Goal: Information Seeking & Learning: Learn about a topic

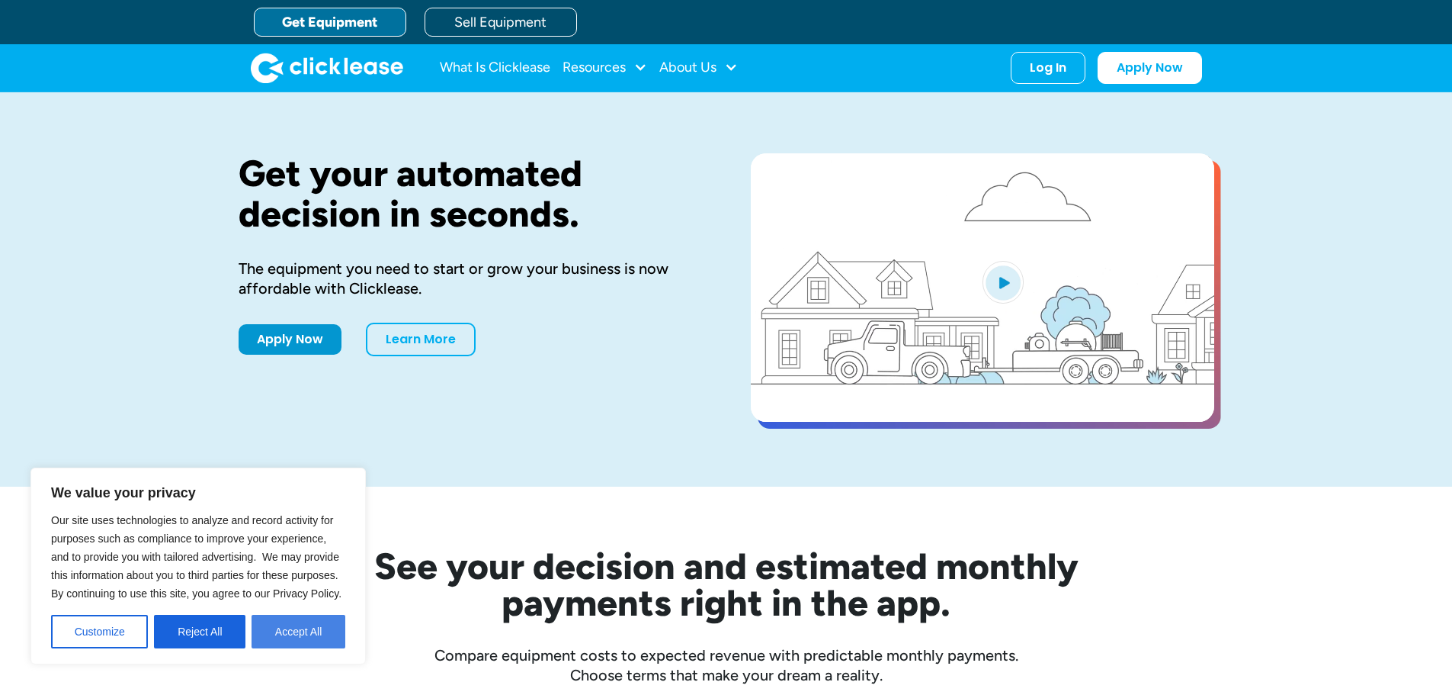
click at [285, 637] on button "Accept All" at bounding box center [299, 632] width 94 height 34
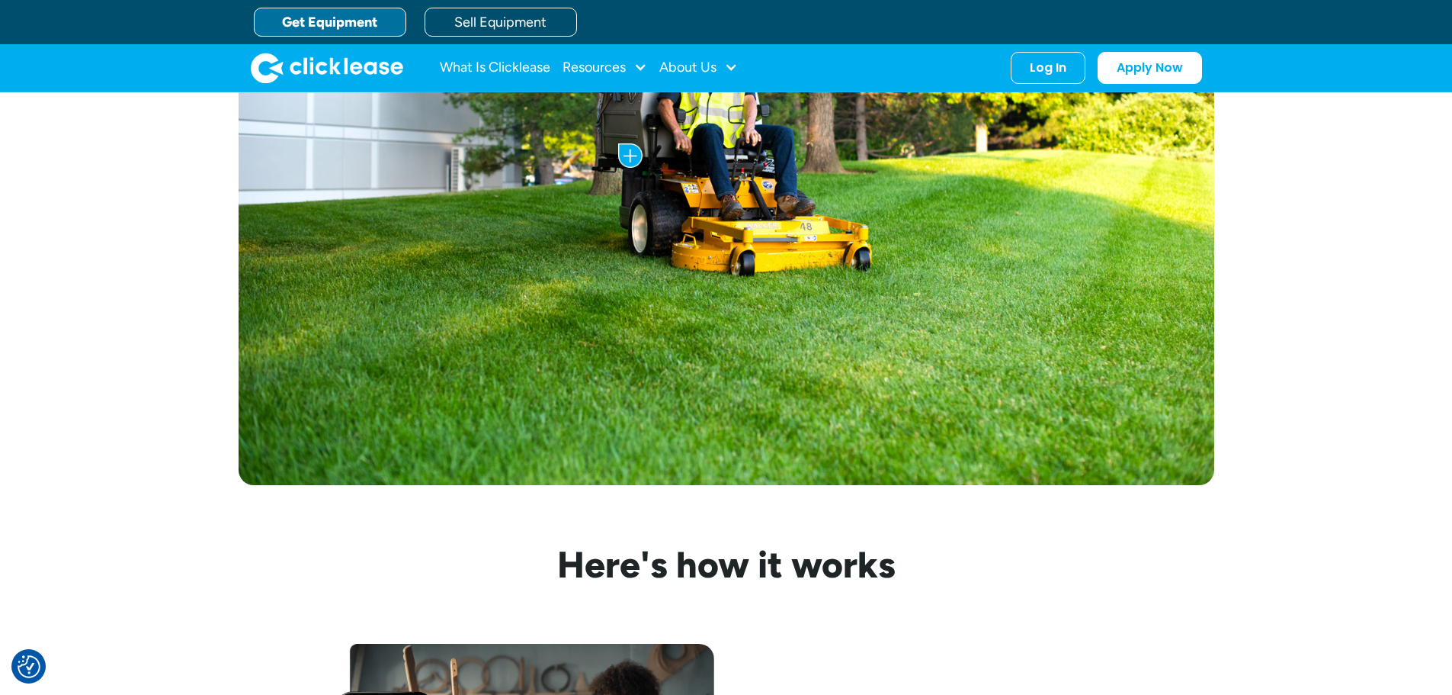
scroll to position [730, 0]
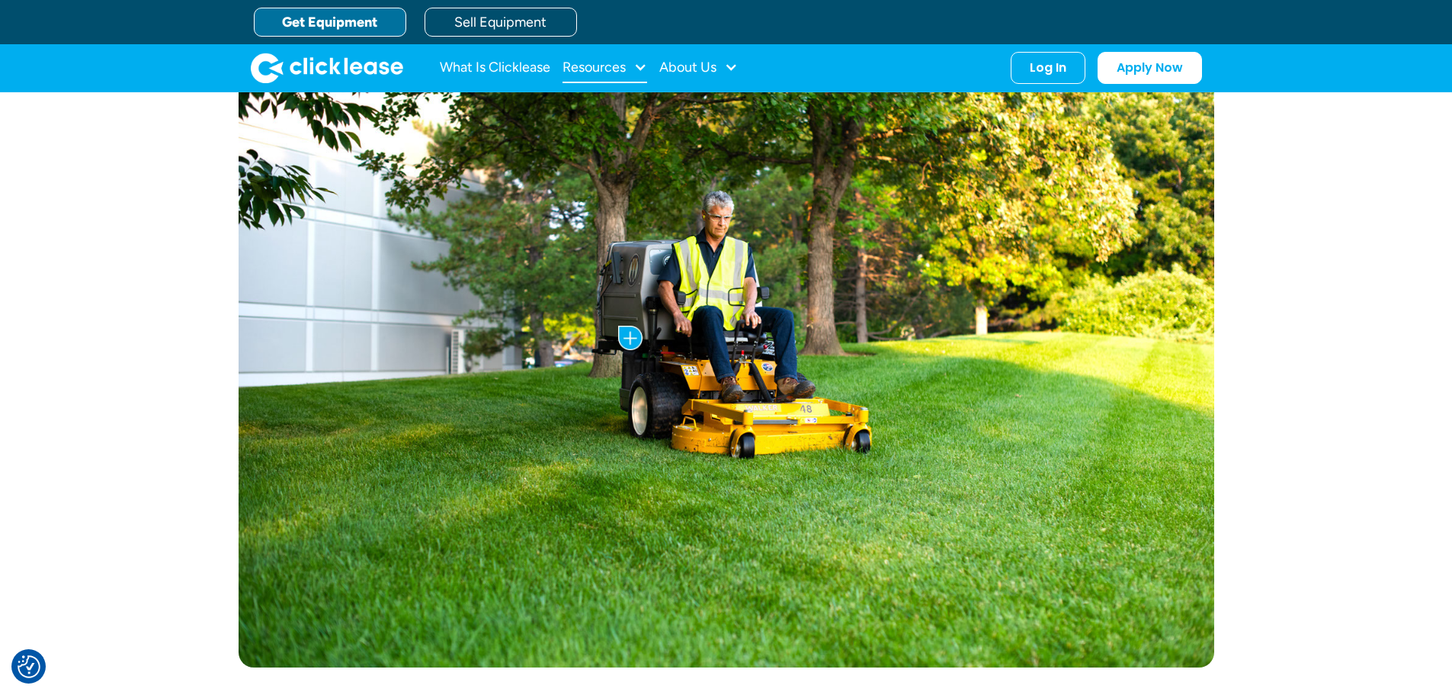
click at [632, 69] on div "Resources" at bounding box center [605, 68] width 85 height 30
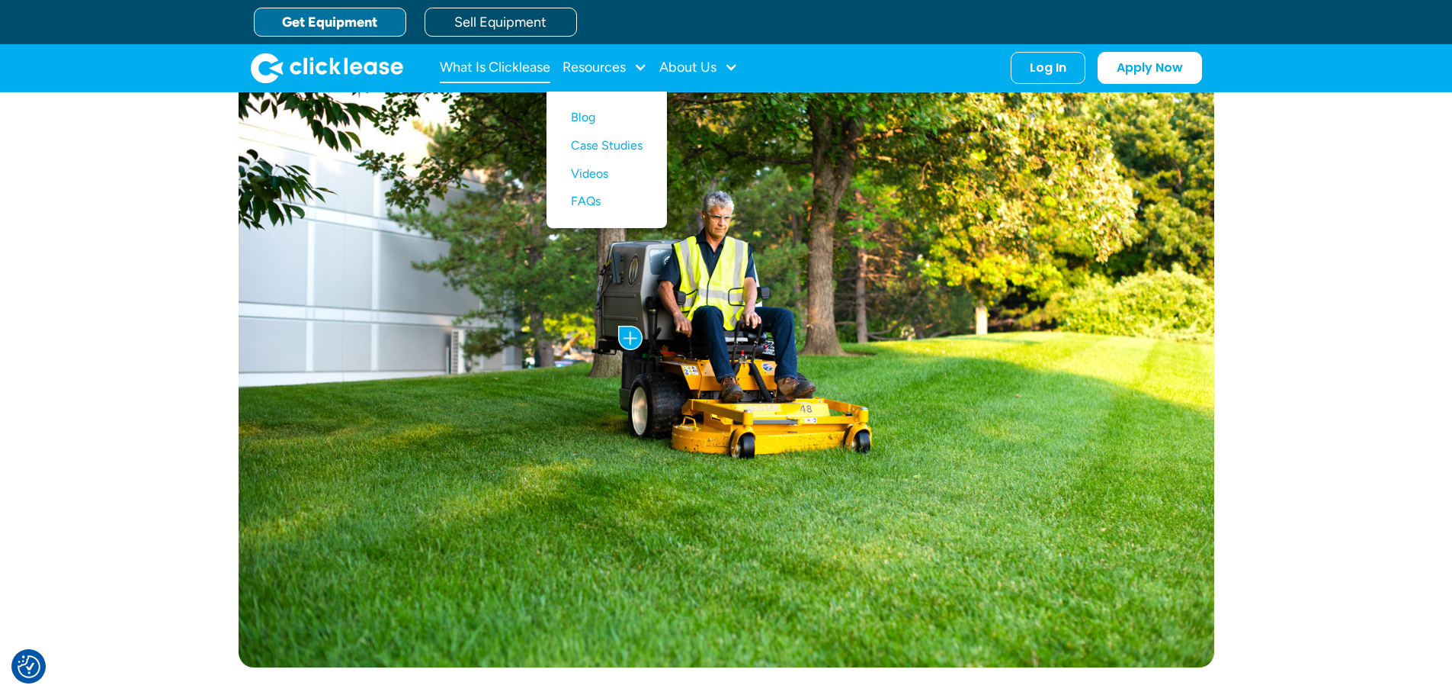
click at [538, 63] on link "What Is Clicklease" at bounding box center [495, 68] width 111 height 30
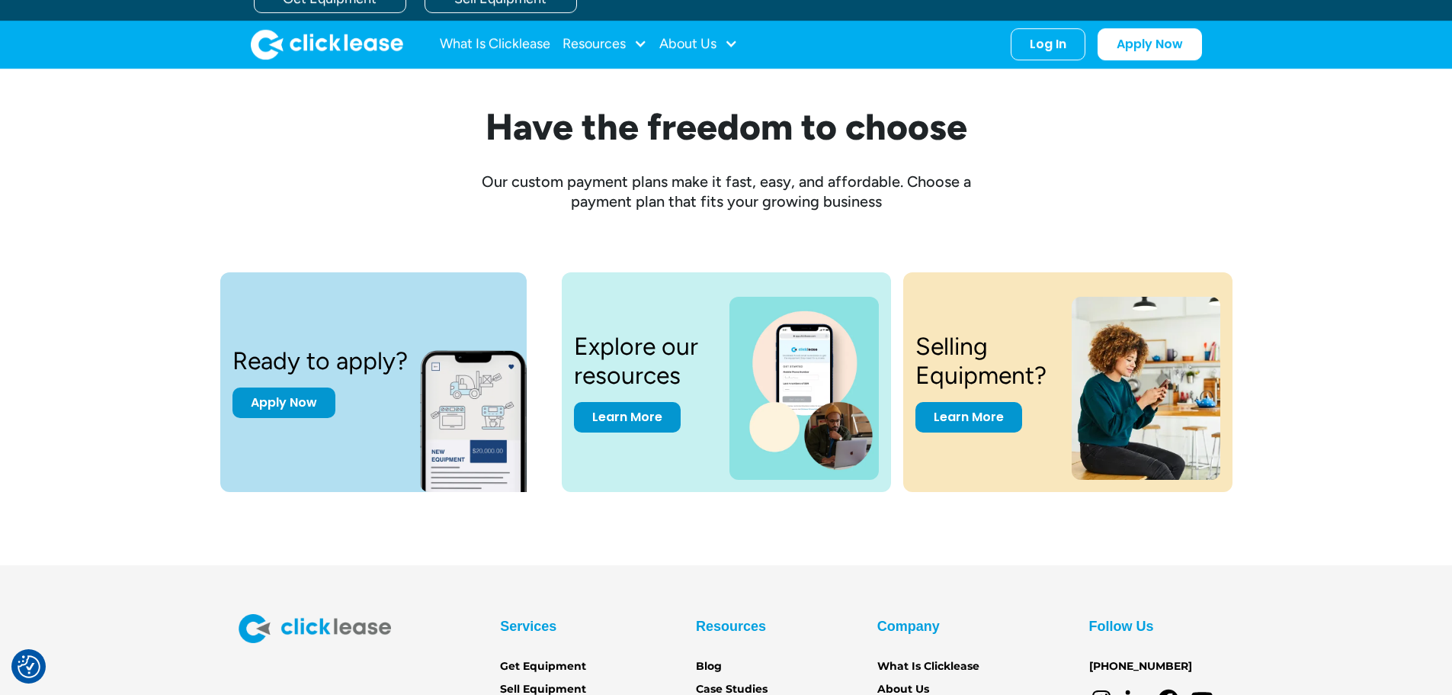
scroll to position [1887, 0]
